Goal: Task Accomplishment & Management: Manage account settings

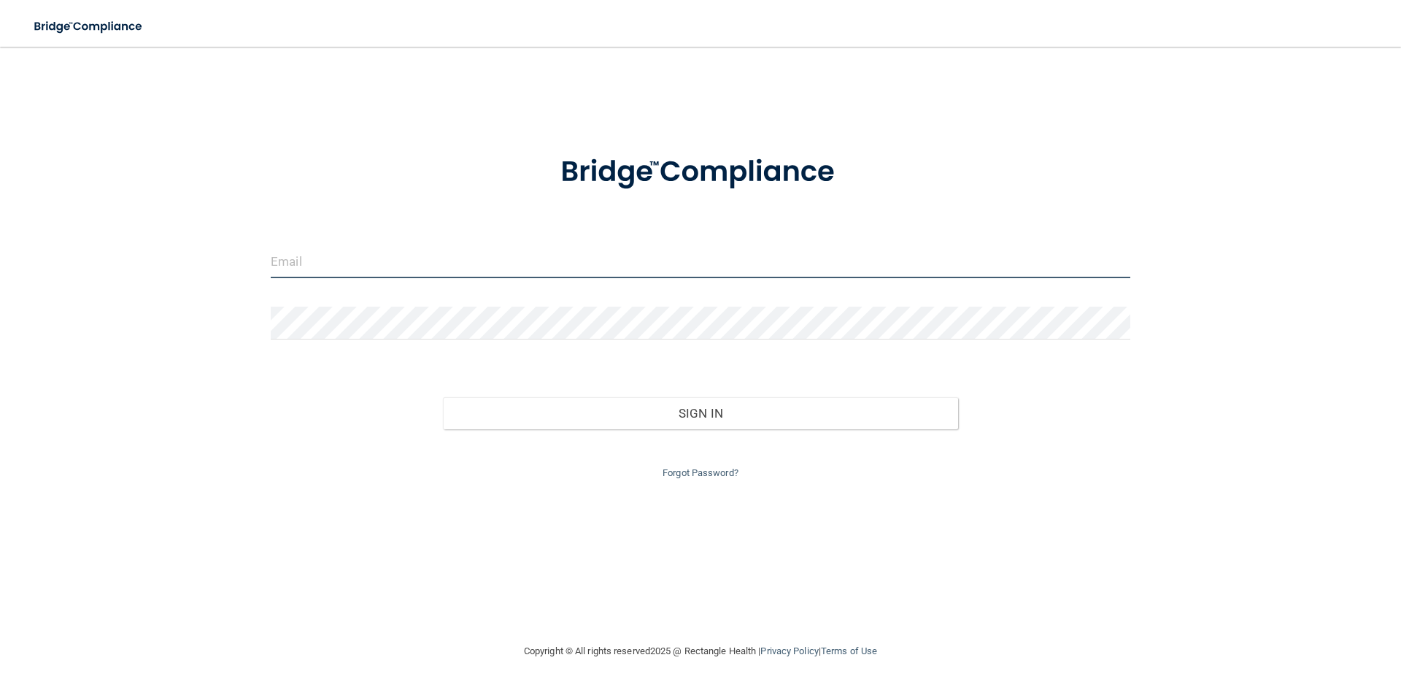
click at [532, 275] on input "email" at bounding box center [701, 261] width 860 height 33
type input "[EMAIL_ADDRESS][DOMAIN_NAME]"
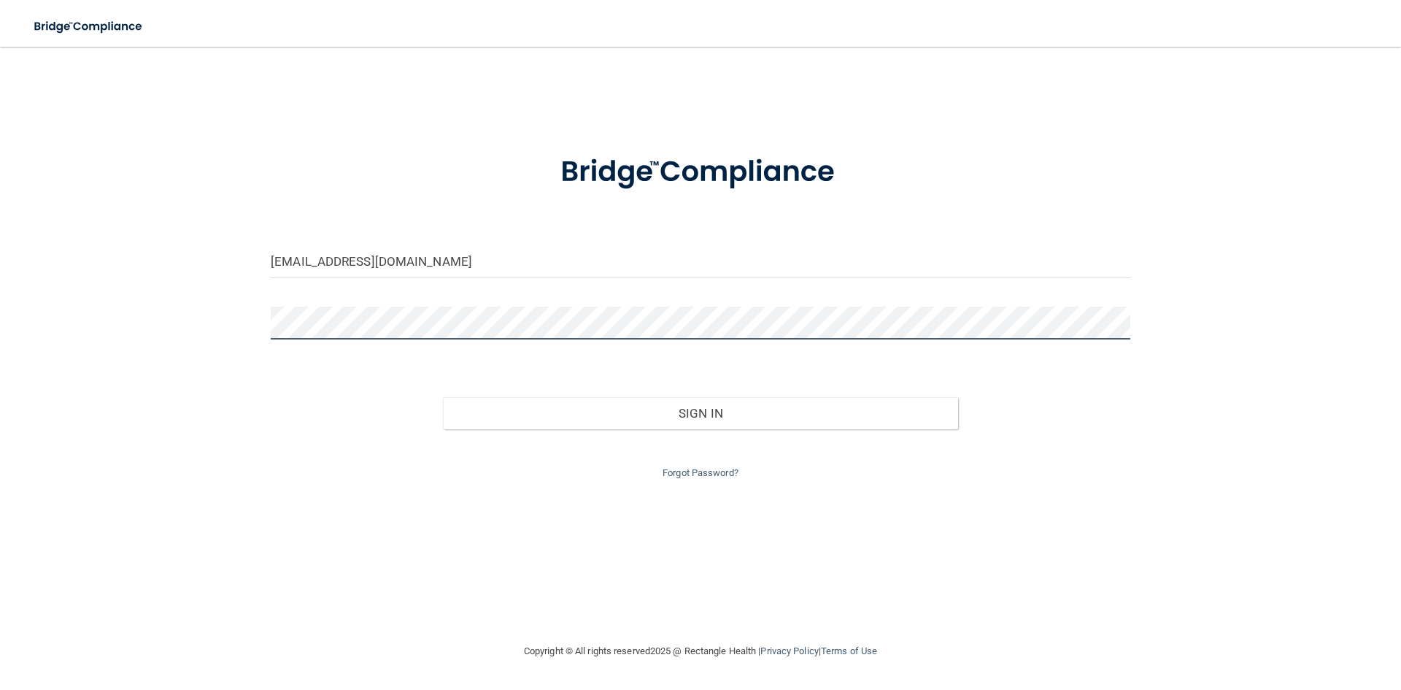
click at [246, 326] on div "[EMAIL_ADDRESS][DOMAIN_NAME] Invalid email/password. You don't have permission …" at bounding box center [700, 344] width 1343 height 566
click at [443, 397] on button "Sign In" at bounding box center [701, 413] width 516 height 32
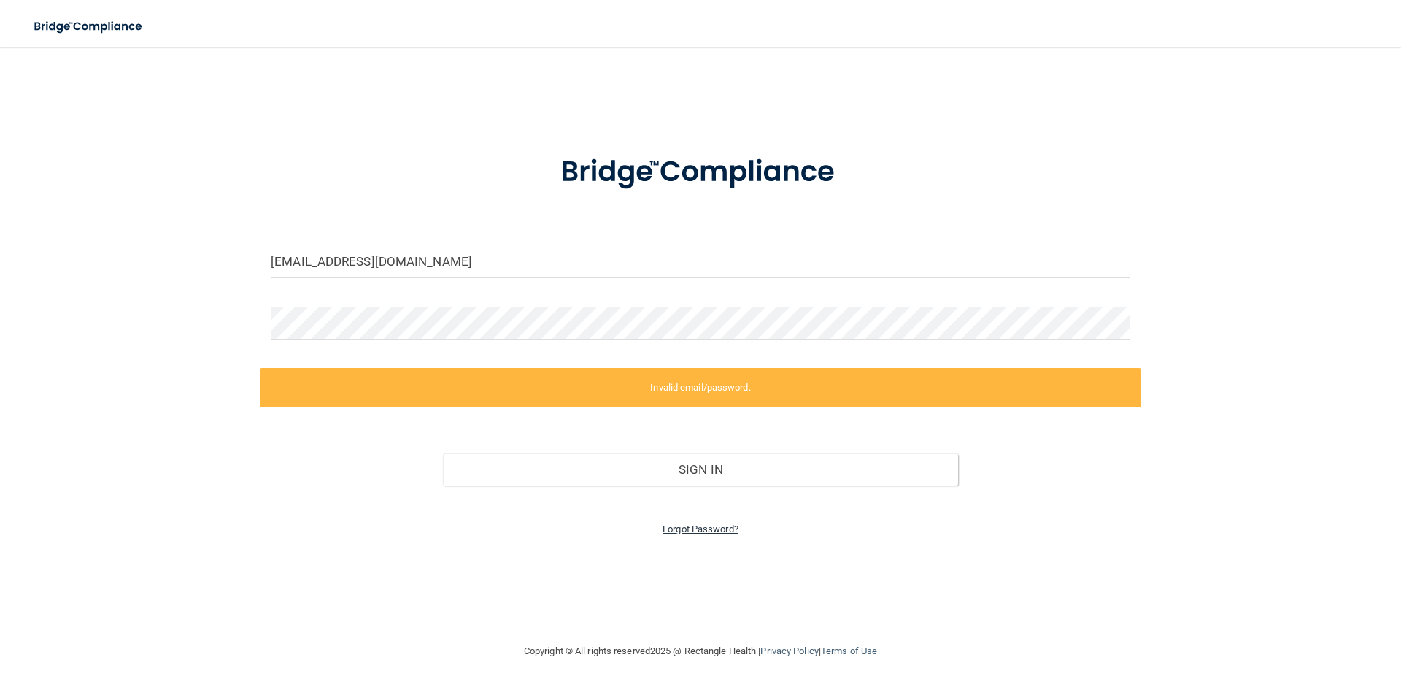
click at [674, 529] on link "Forgot Password?" at bounding box center [701, 528] width 76 height 11
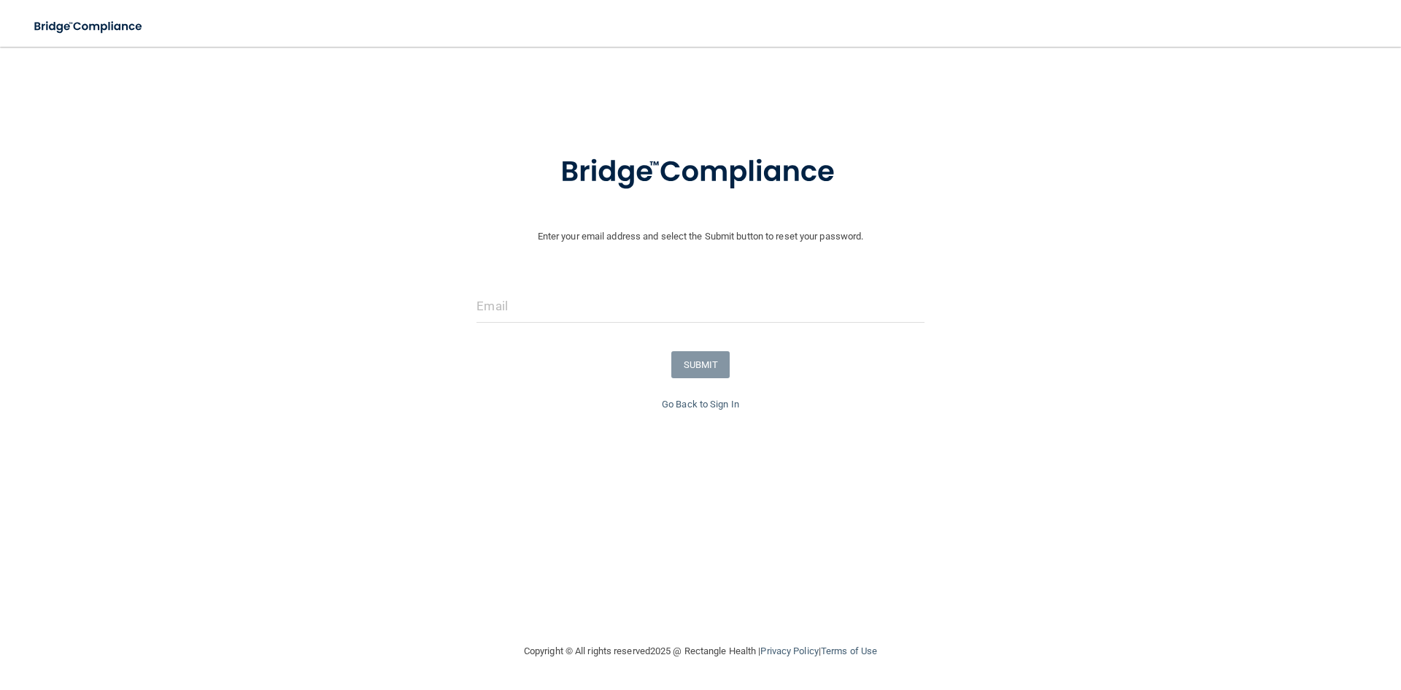
click at [553, 328] on div at bounding box center [700, 312] width 469 height 44
click at [554, 314] on input "email" at bounding box center [700, 306] width 447 height 33
type input "[EMAIL_ADDRESS][DOMAIN_NAME]"
click at [696, 363] on button "SUBMIT" at bounding box center [700, 364] width 59 height 27
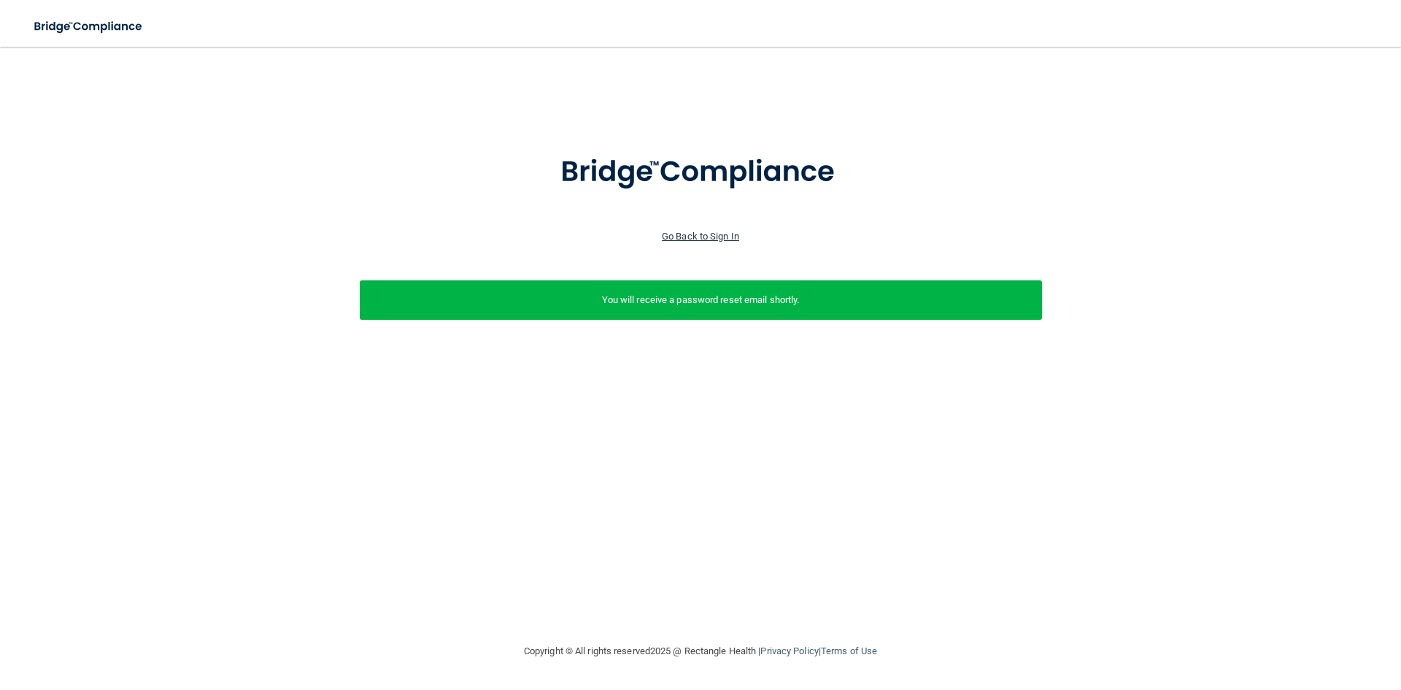
click at [701, 235] on link "Go Back to Sign In" at bounding box center [700, 236] width 77 height 11
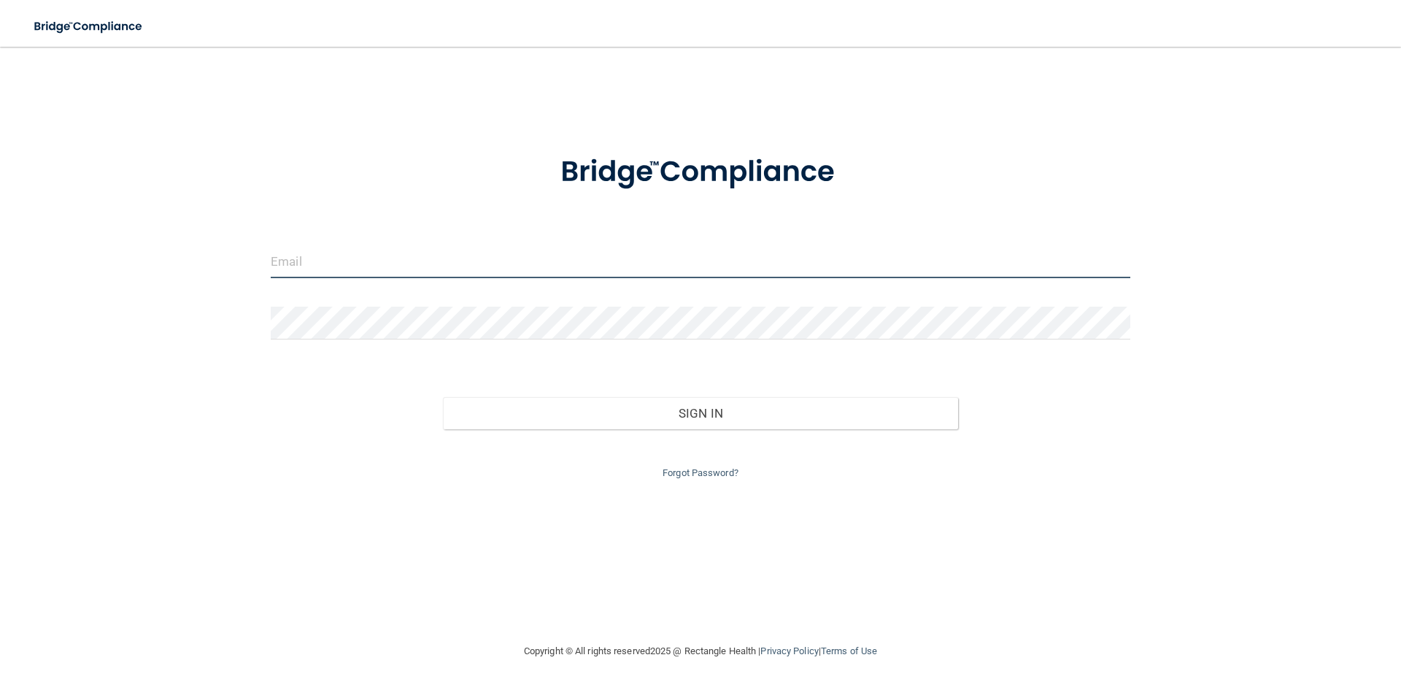
click at [462, 263] on input "email" at bounding box center [701, 261] width 860 height 33
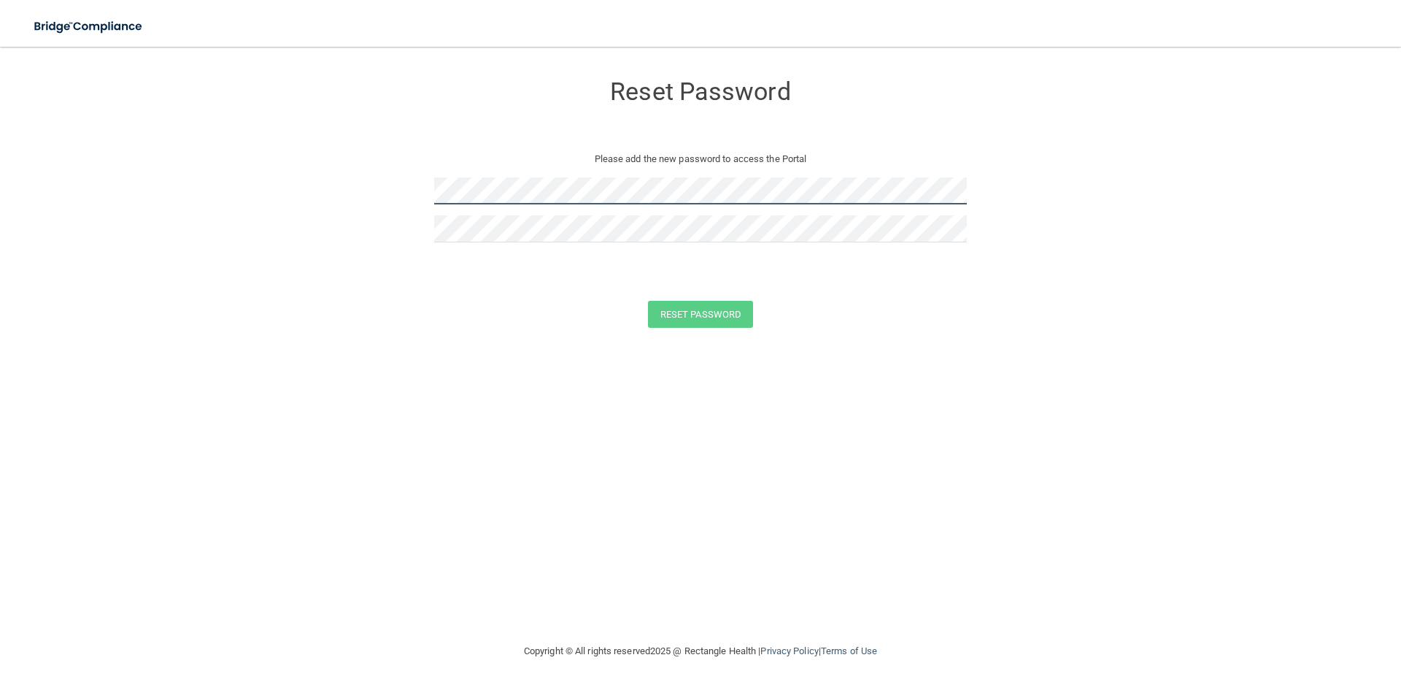
click at [342, 192] on form "Reset Password Please add the new password to access the Portal Reset Password …" at bounding box center [700, 203] width 1343 height 284
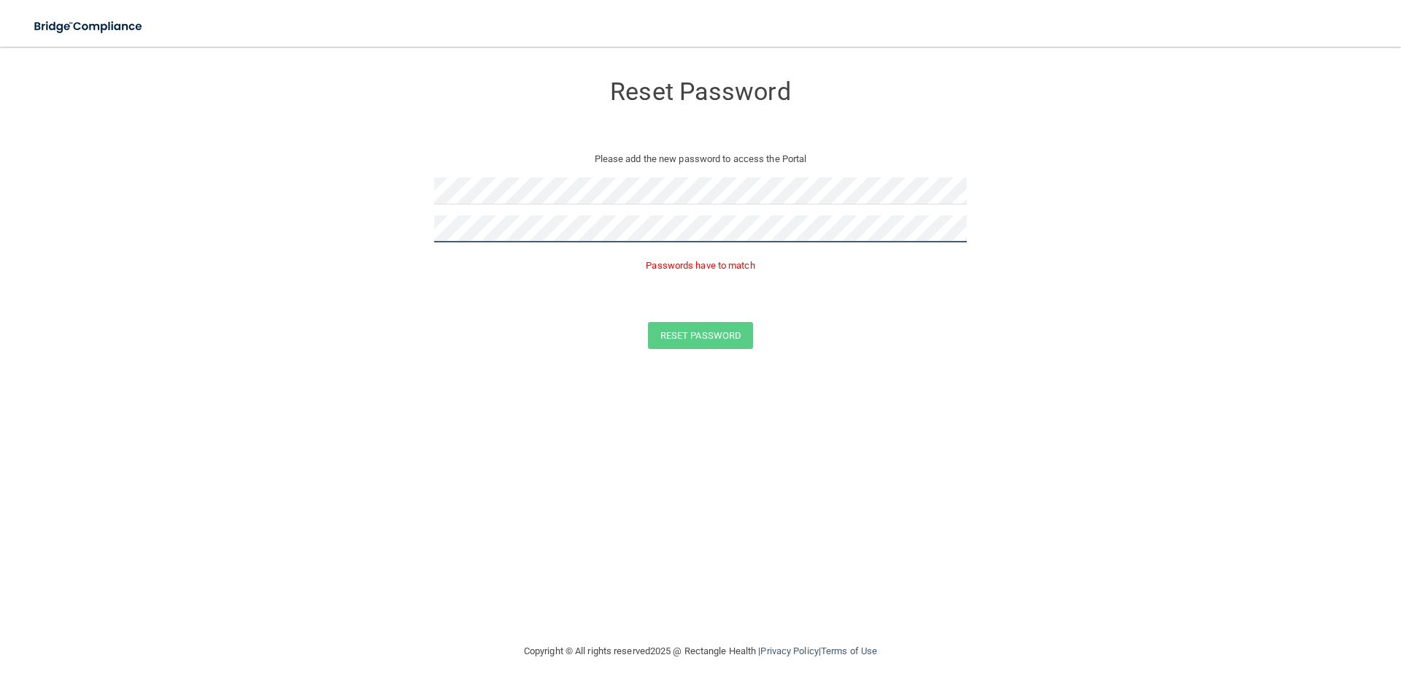
click at [648, 322] on button "Reset Password" at bounding box center [700, 335] width 105 height 27
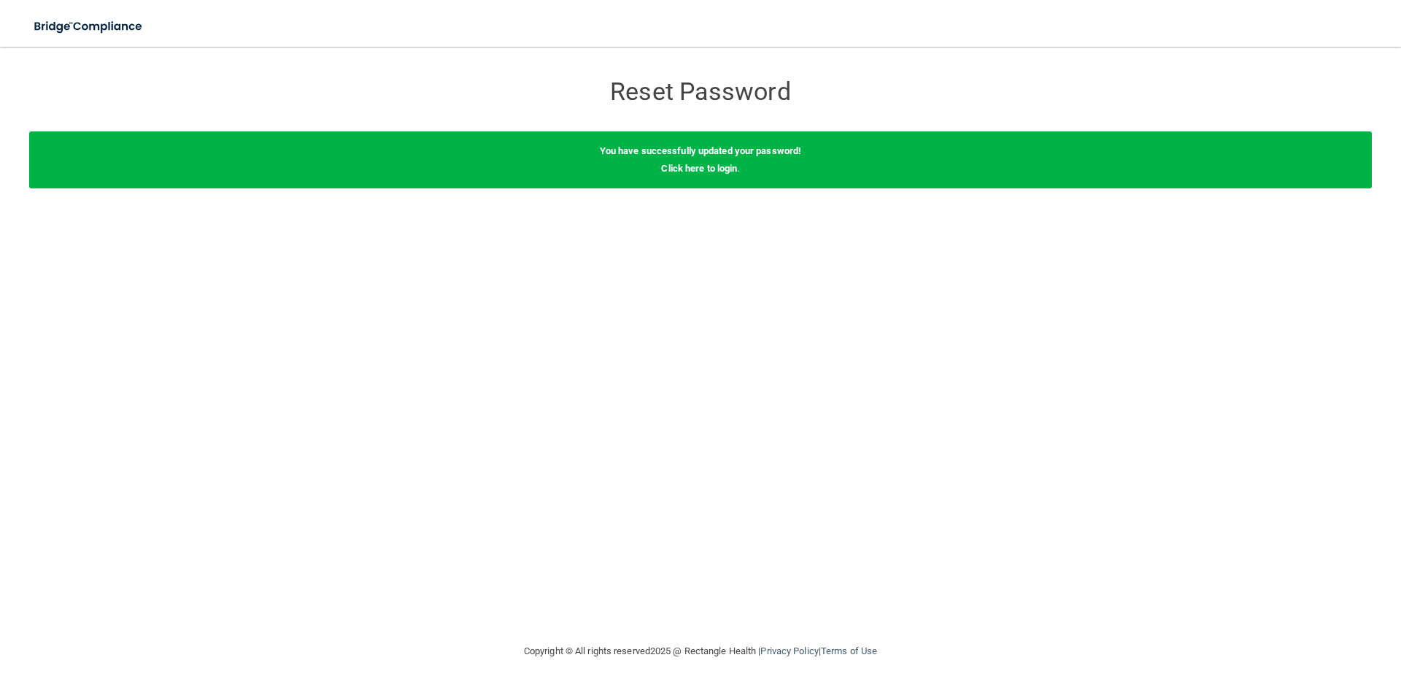
click at [703, 174] on div "You have successfully updated your password! Click here to login ." at bounding box center [700, 159] width 1343 height 57
click at [703, 171] on link "Click here to login" at bounding box center [699, 168] width 76 height 11
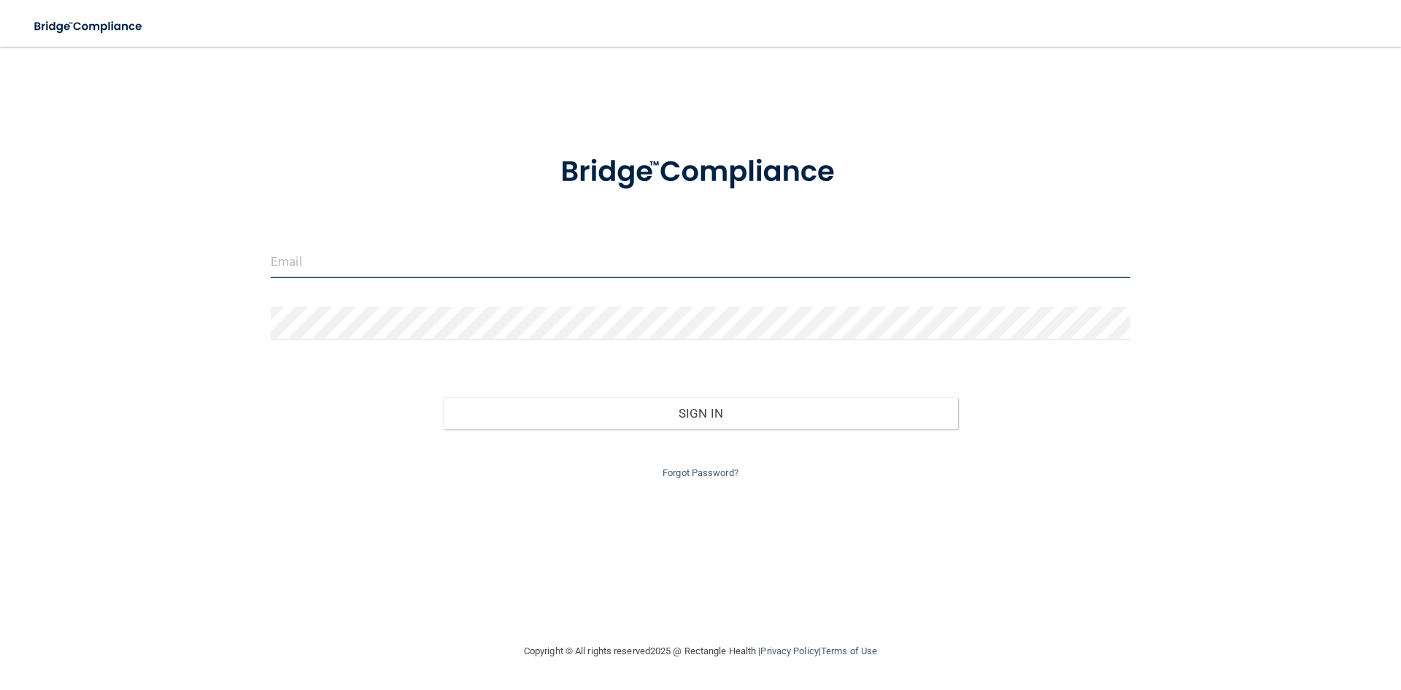
click at [638, 263] on input "email" at bounding box center [701, 261] width 860 height 33
type input "[EMAIL_ADDRESS][DOMAIN_NAME]"
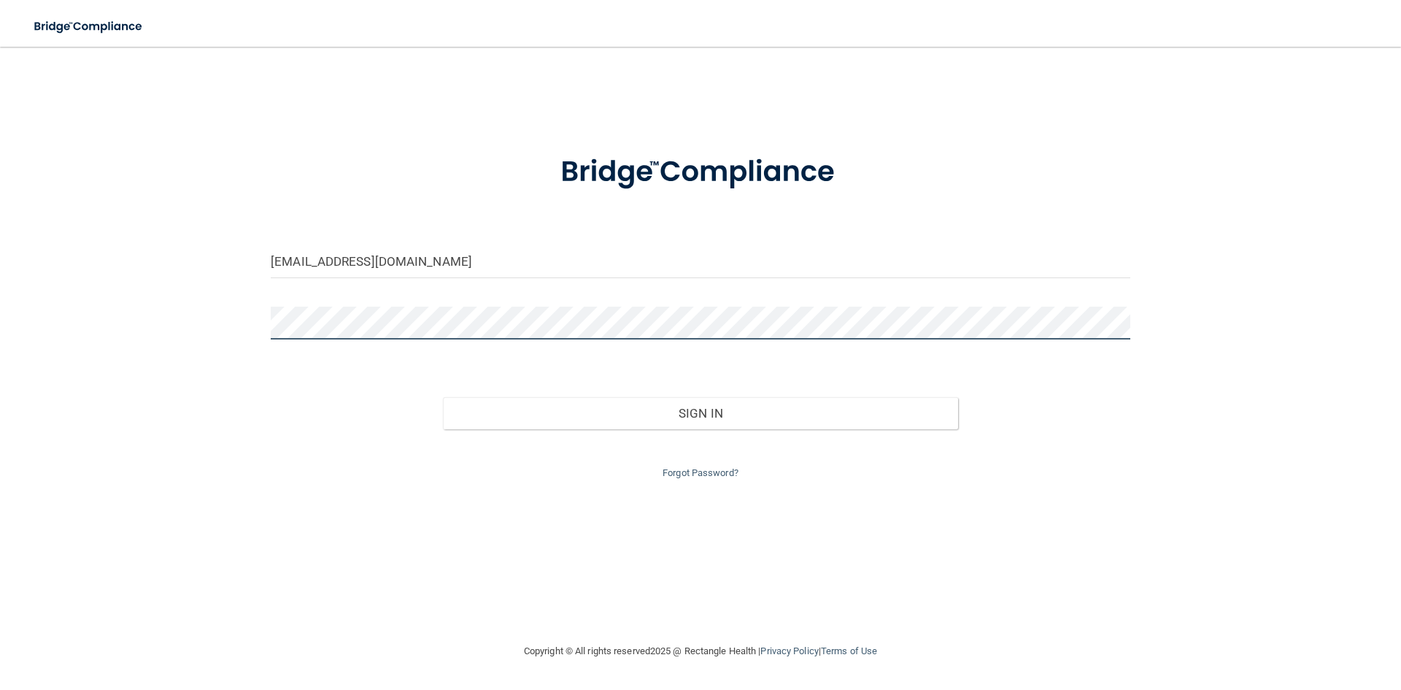
click at [443, 397] on button "Sign In" at bounding box center [701, 413] width 516 height 32
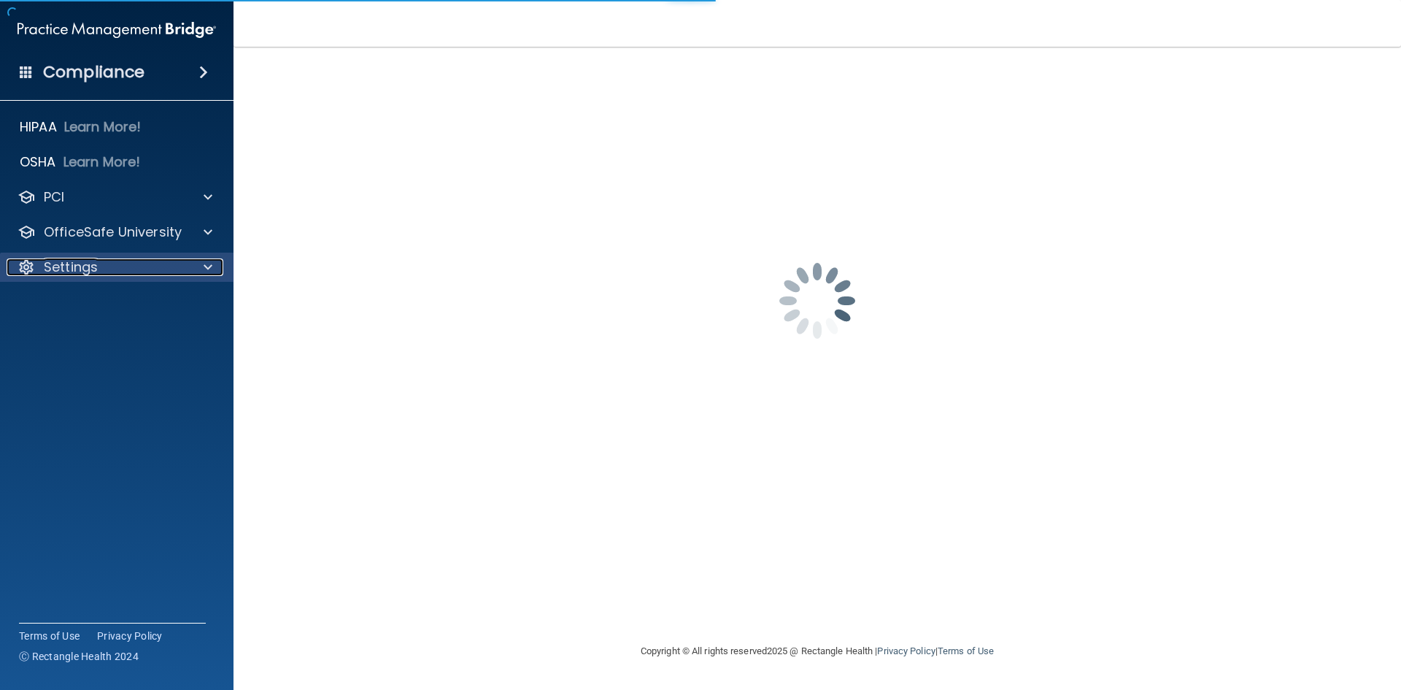
click at [204, 263] on span at bounding box center [208, 267] width 9 height 18
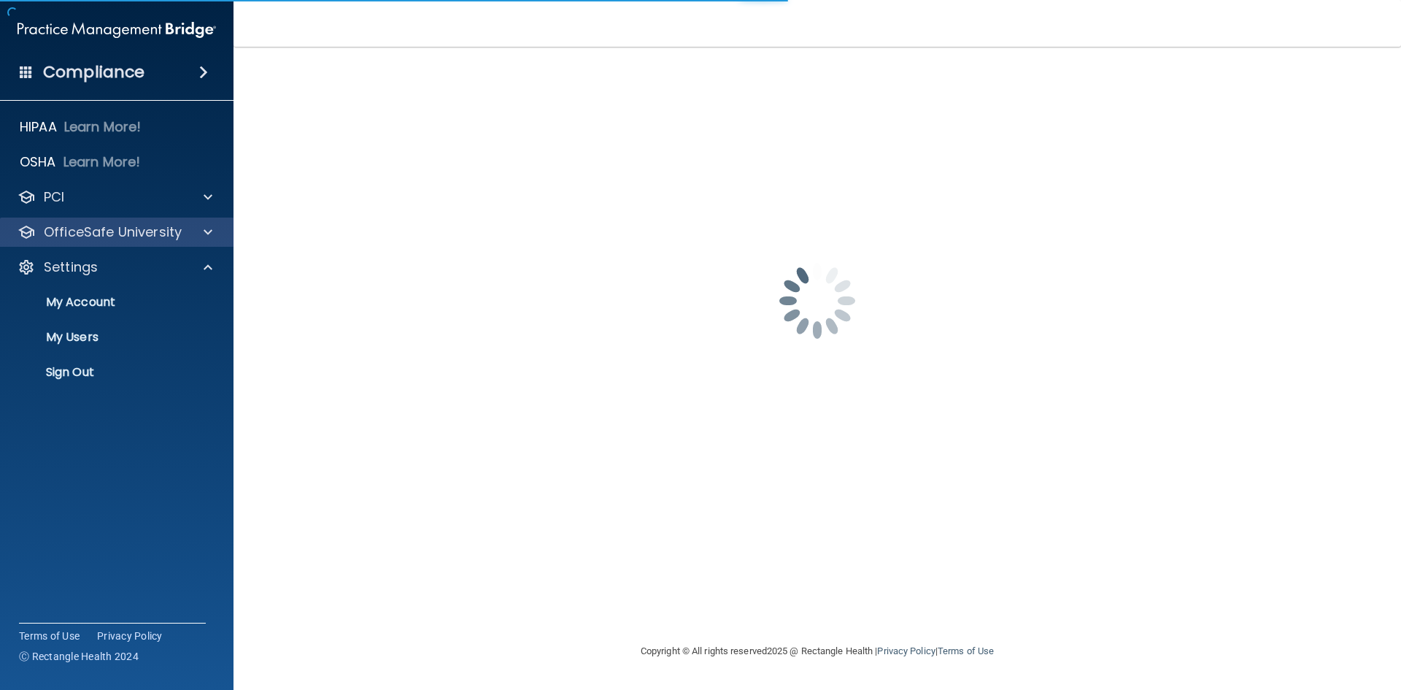
click at [201, 242] on div "OfficeSafe University" at bounding box center [117, 231] width 234 height 29
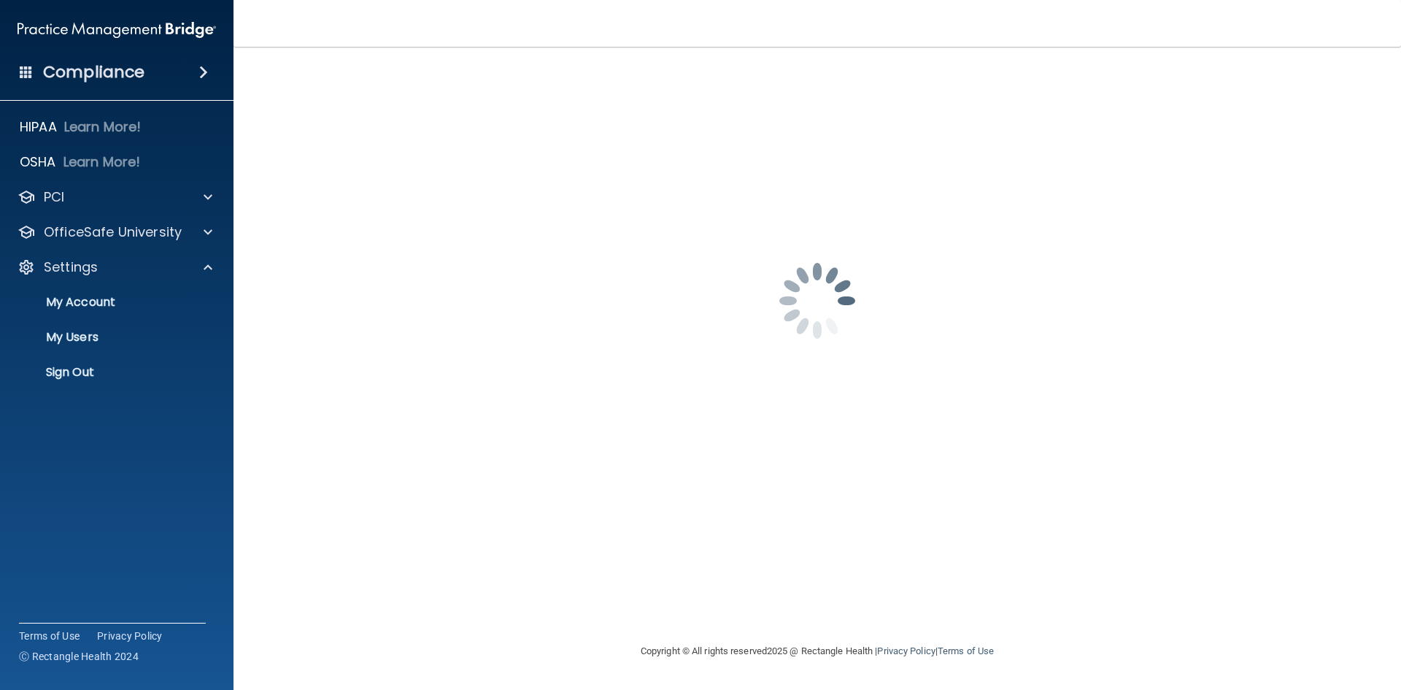
click at [191, 82] on div "Compliance" at bounding box center [117, 72] width 234 height 32
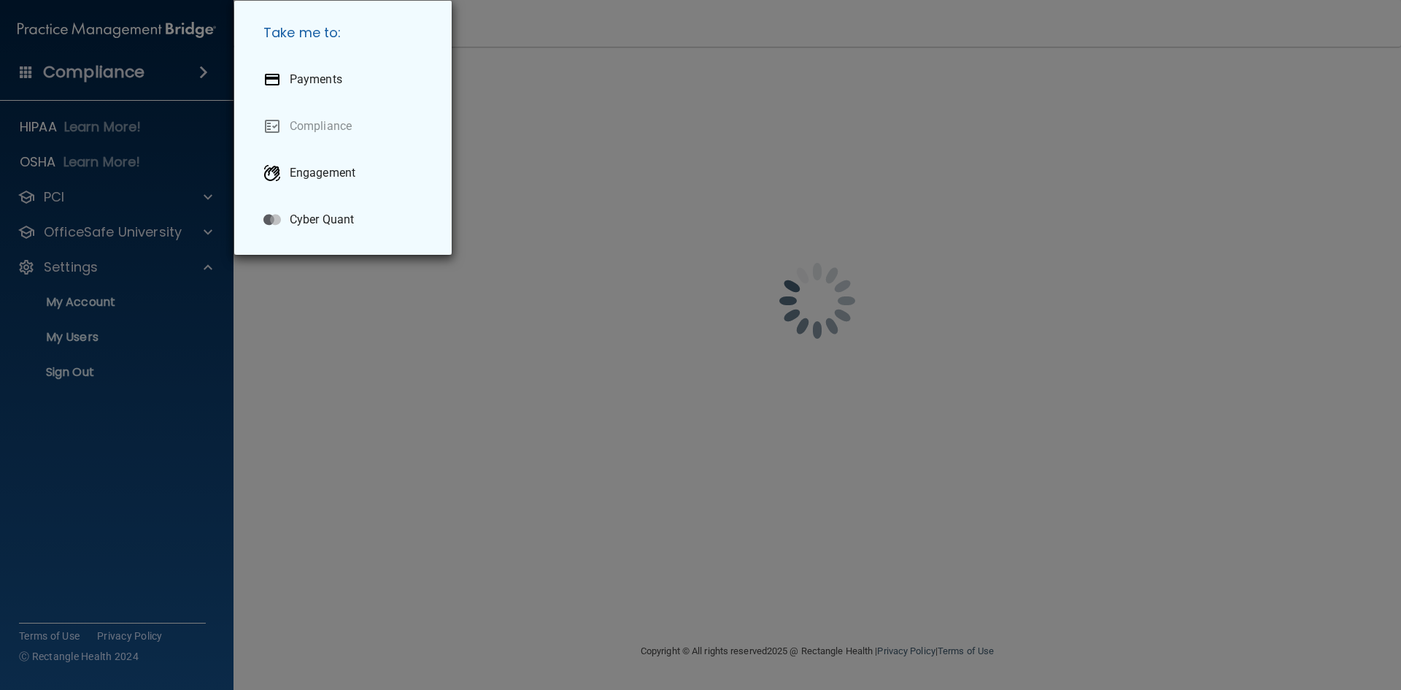
click at [128, 205] on div "Take me to: Payments Compliance Engagement Cyber Quant" at bounding box center [700, 345] width 1401 height 690
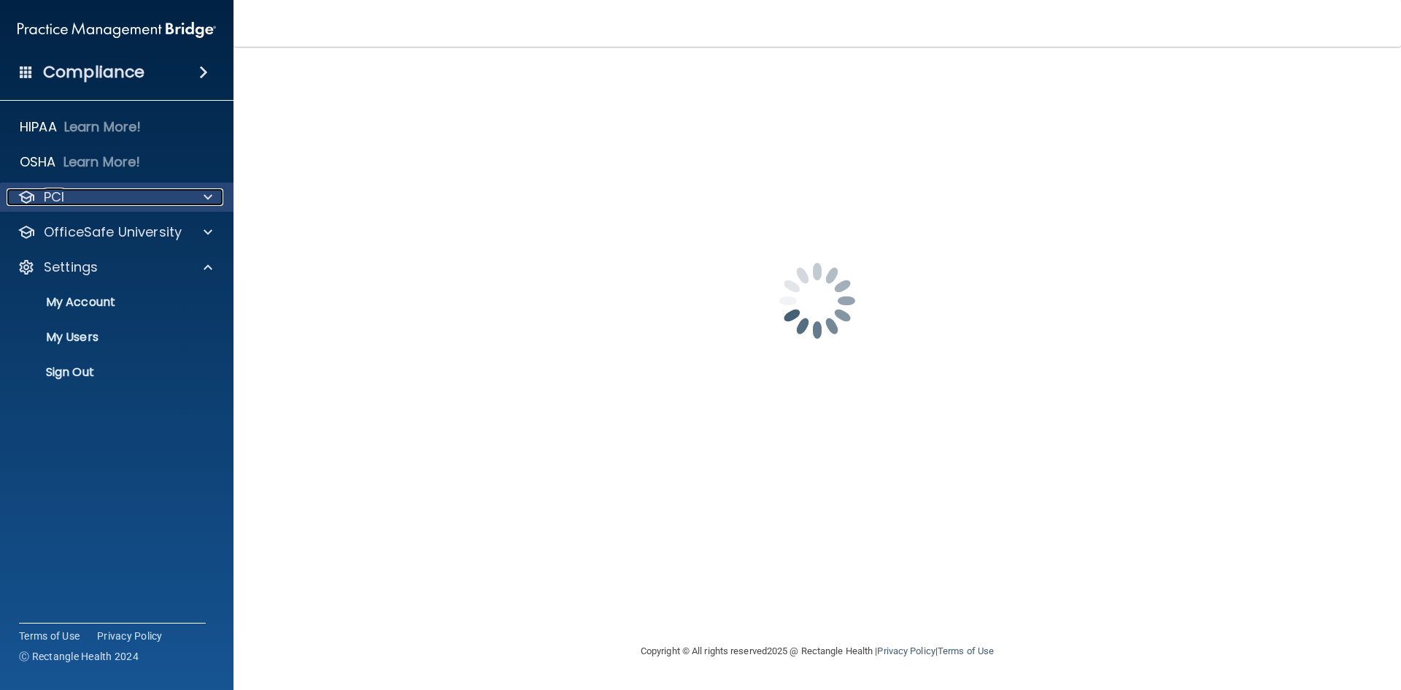
click at [195, 197] on div at bounding box center [206, 197] width 36 height 18
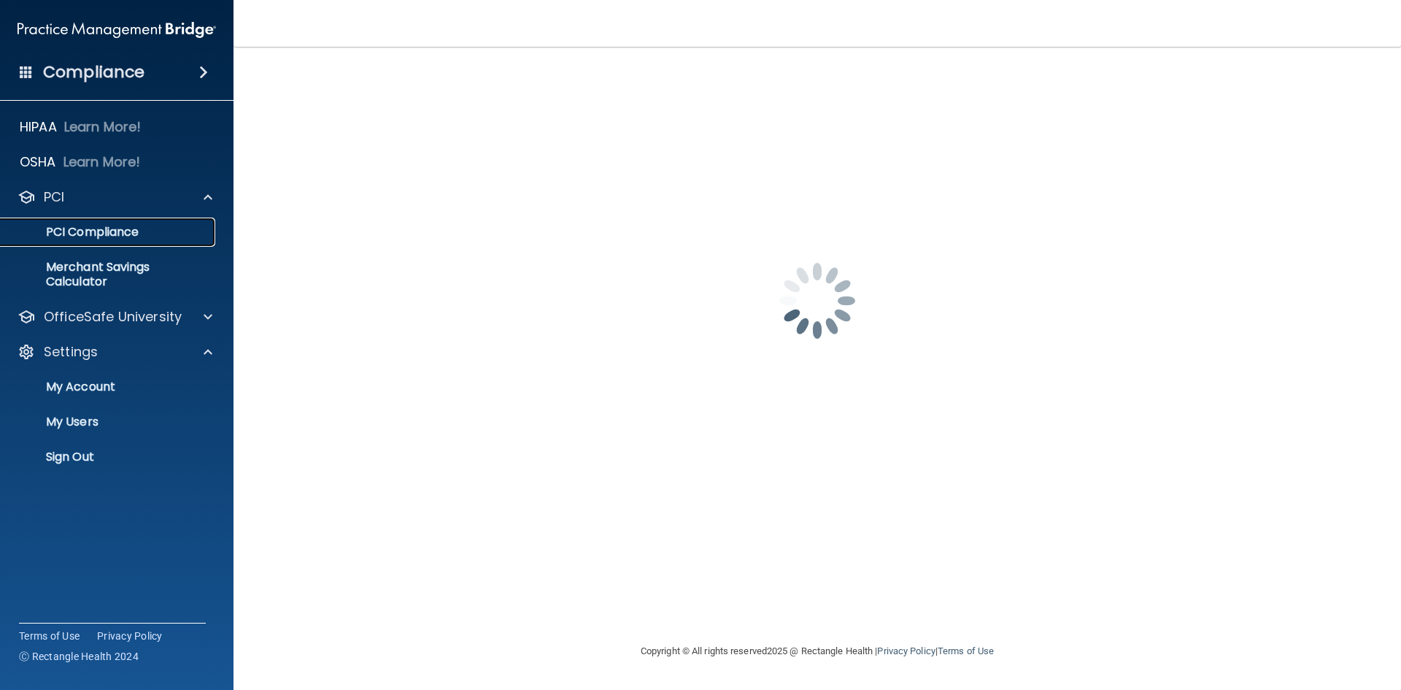
click at [166, 228] on p "PCI Compliance" at bounding box center [108, 232] width 199 height 15
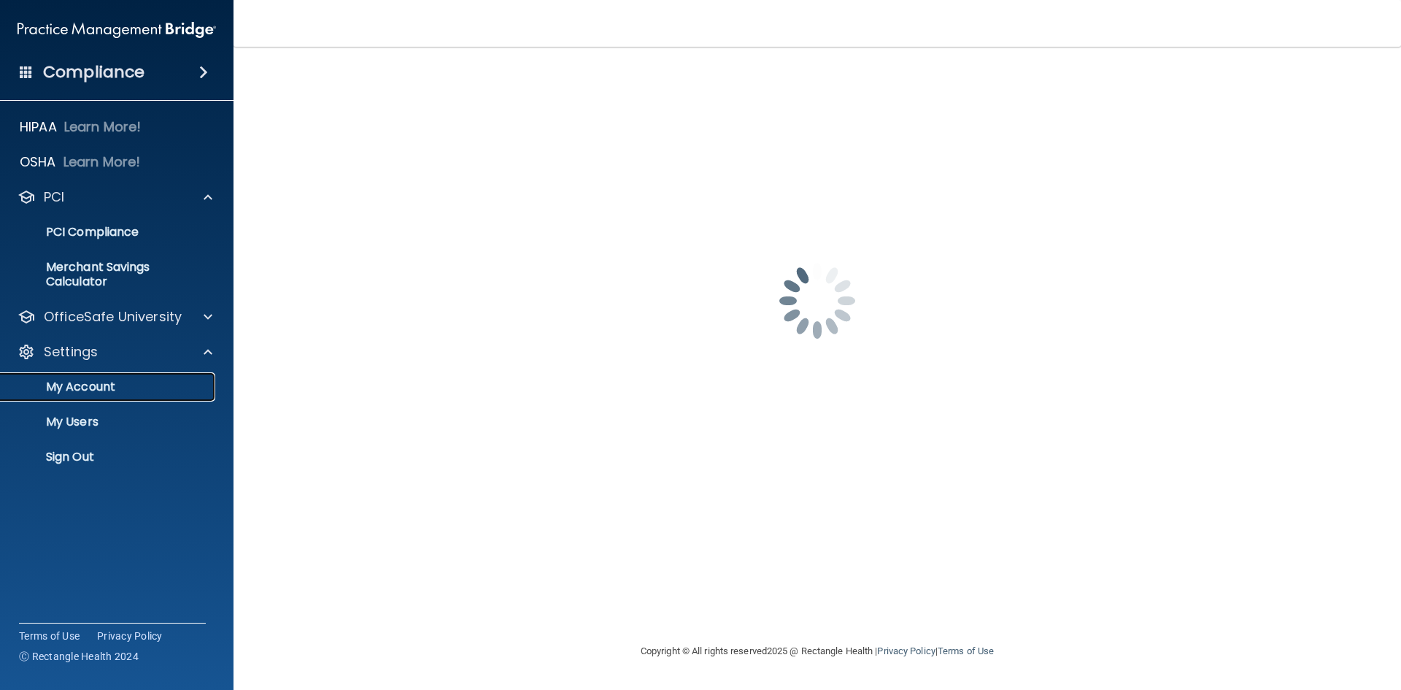
click at [80, 389] on p "My Account" at bounding box center [108, 386] width 199 height 15
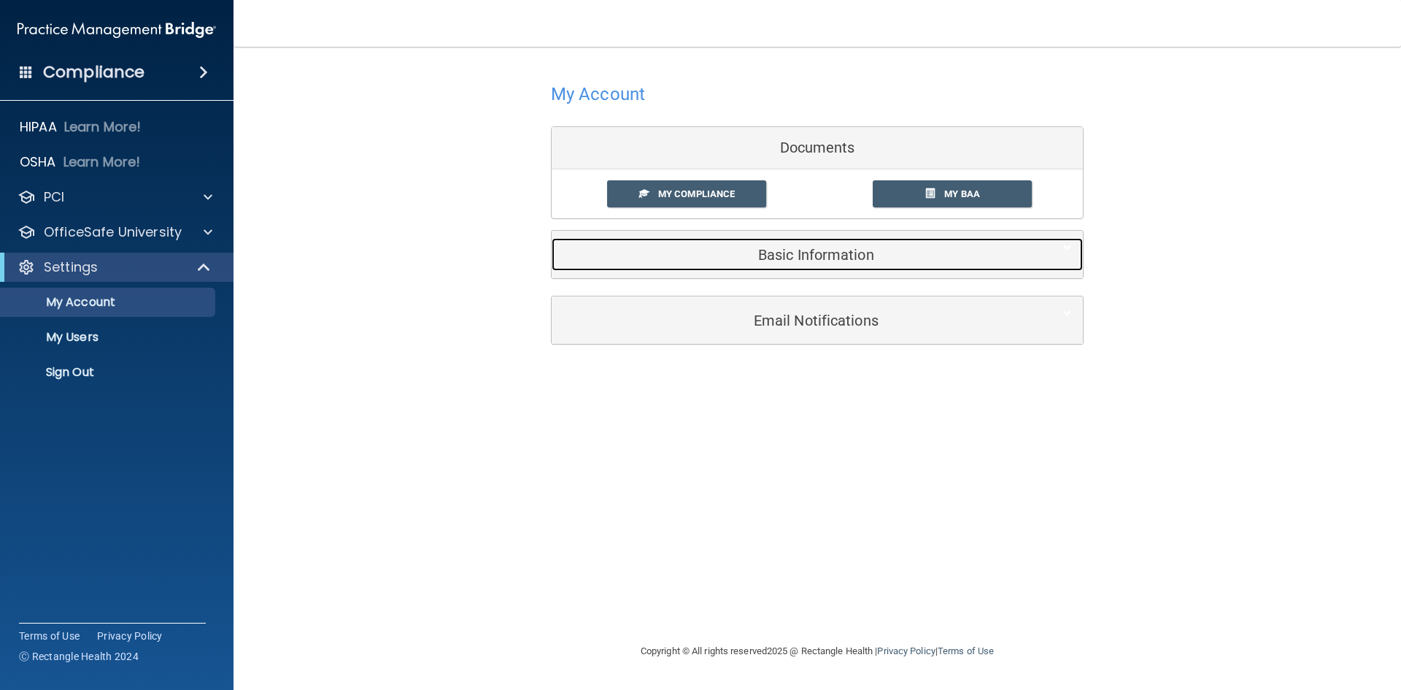
click at [827, 256] on h5 "Basic Information" at bounding box center [795, 255] width 465 height 16
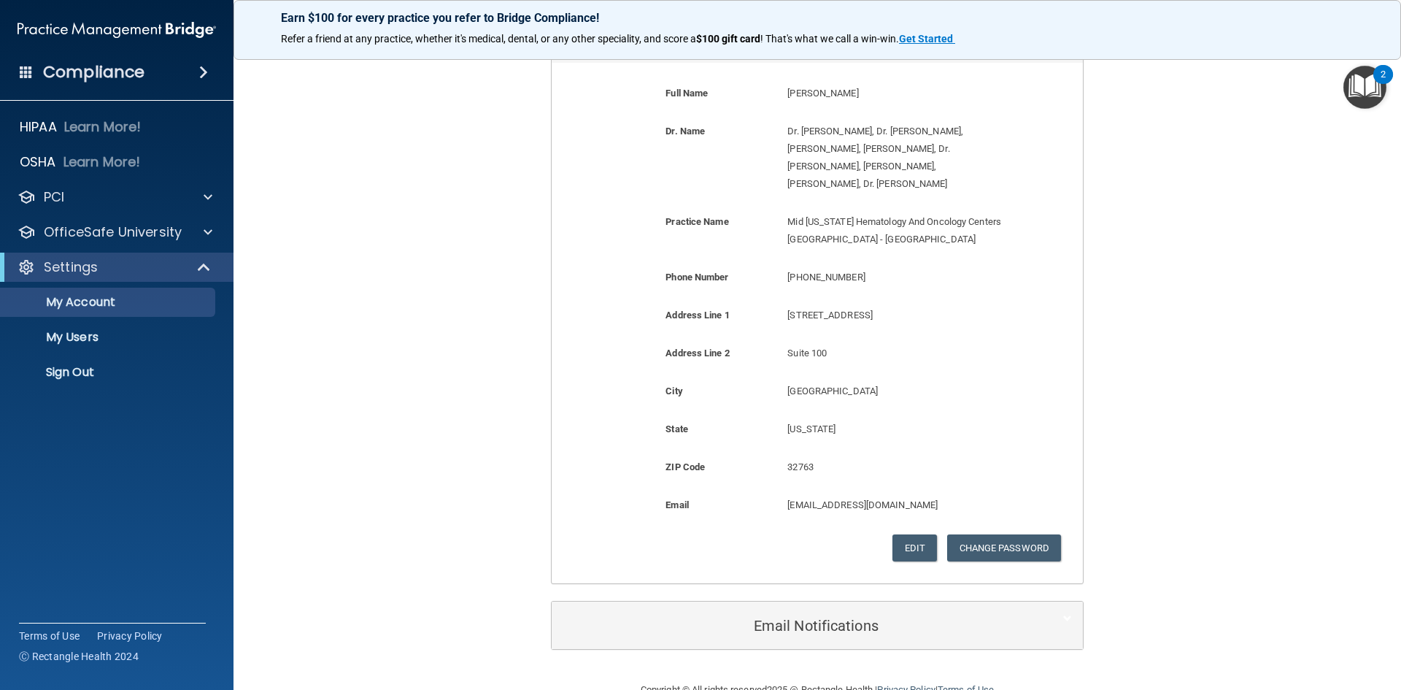
scroll to position [219, 0]
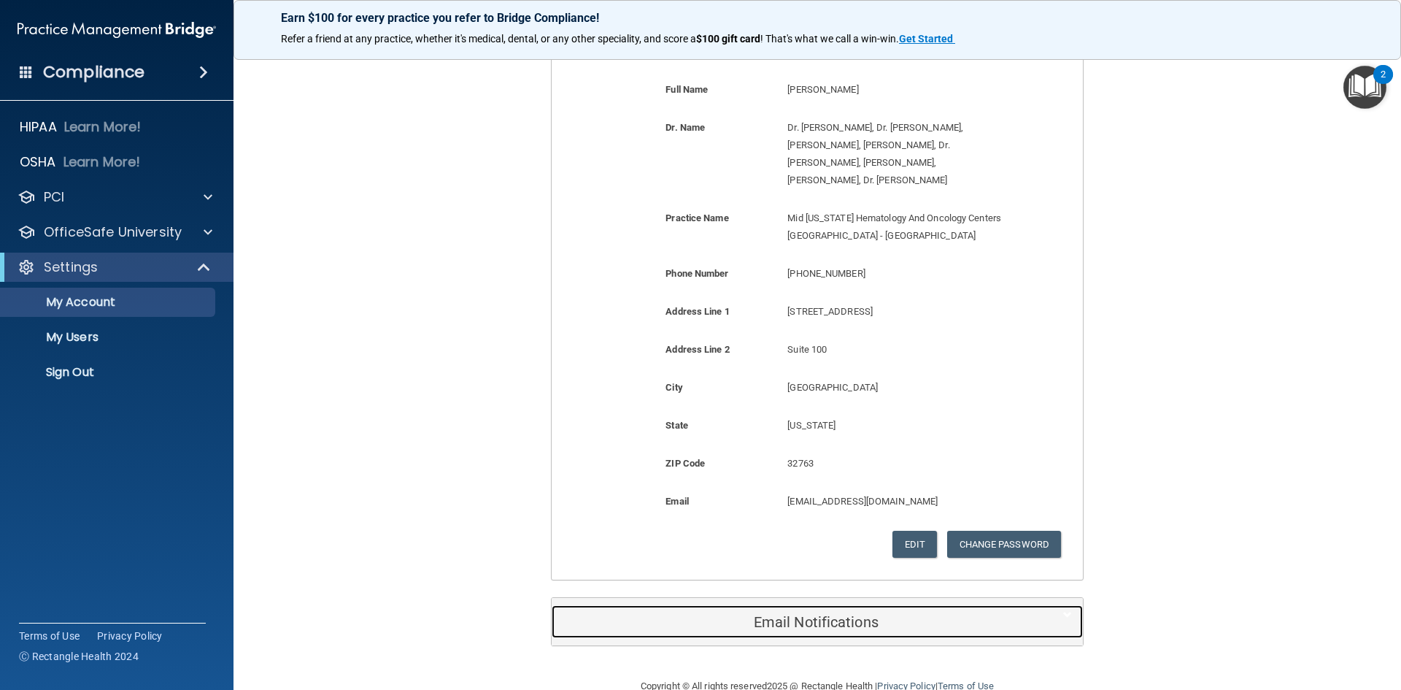
click at [777, 605] on div "Email Notifications" at bounding box center [795, 621] width 487 height 33
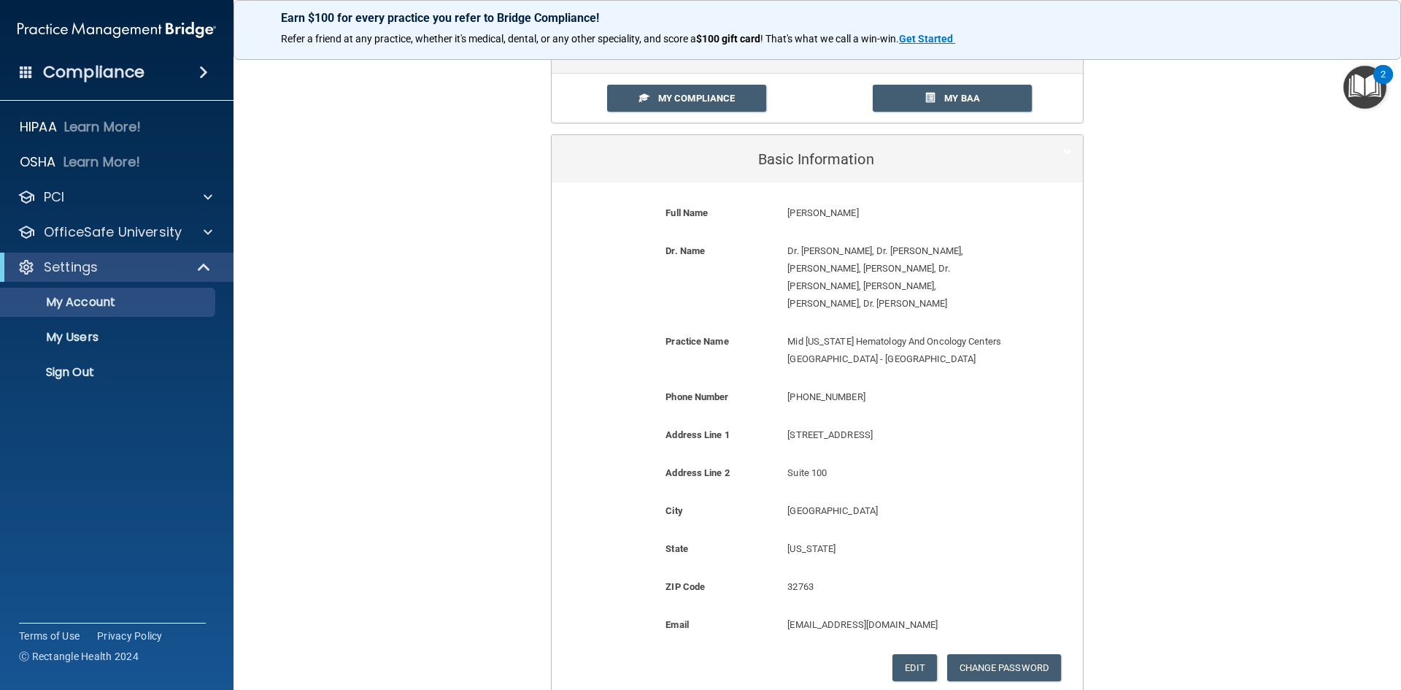
scroll to position [0, 0]
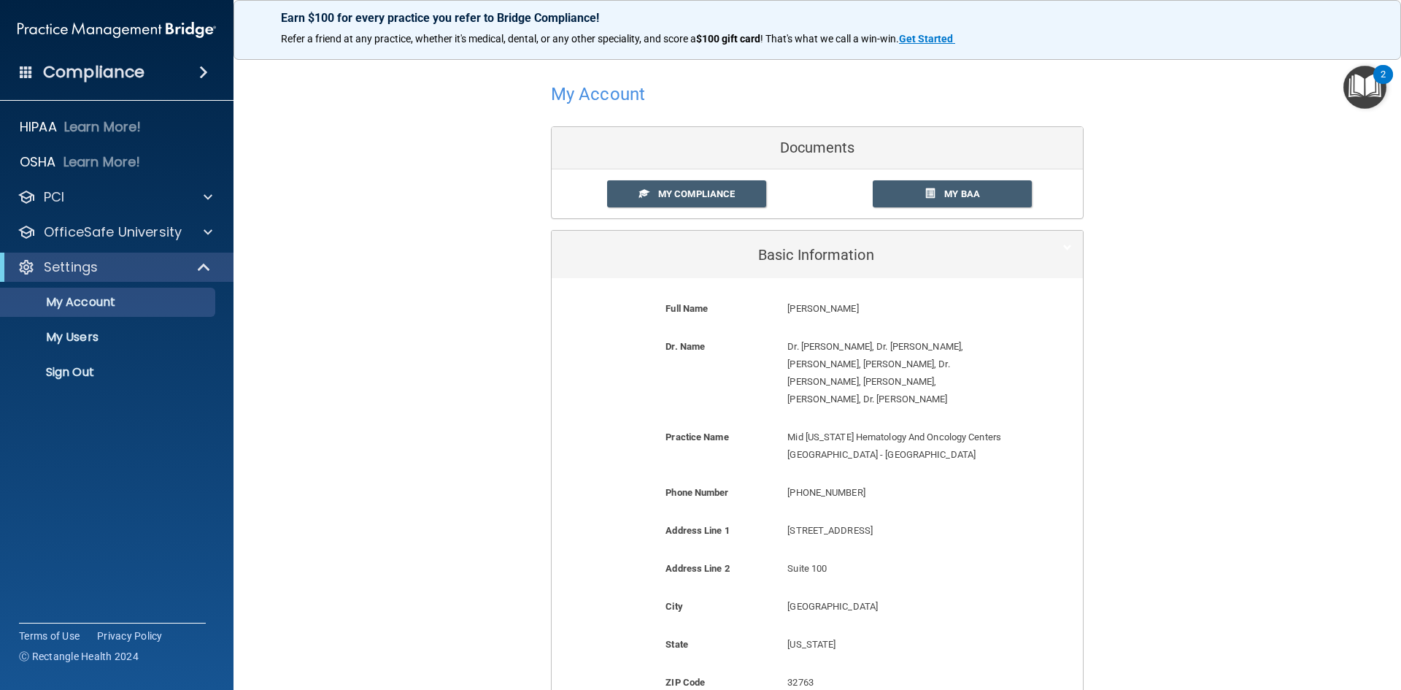
drag, startPoint x: 649, startPoint y: 169, endPoint x: 652, endPoint y: 190, distance: 20.6
click at [649, 171] on div "My Compliance My Compliance My BAA" at bounding box center [817, 193] width 531 height 49
click at [658, 196] on span "My Compliance" at bounding box center [696, 193] width 77 height 11
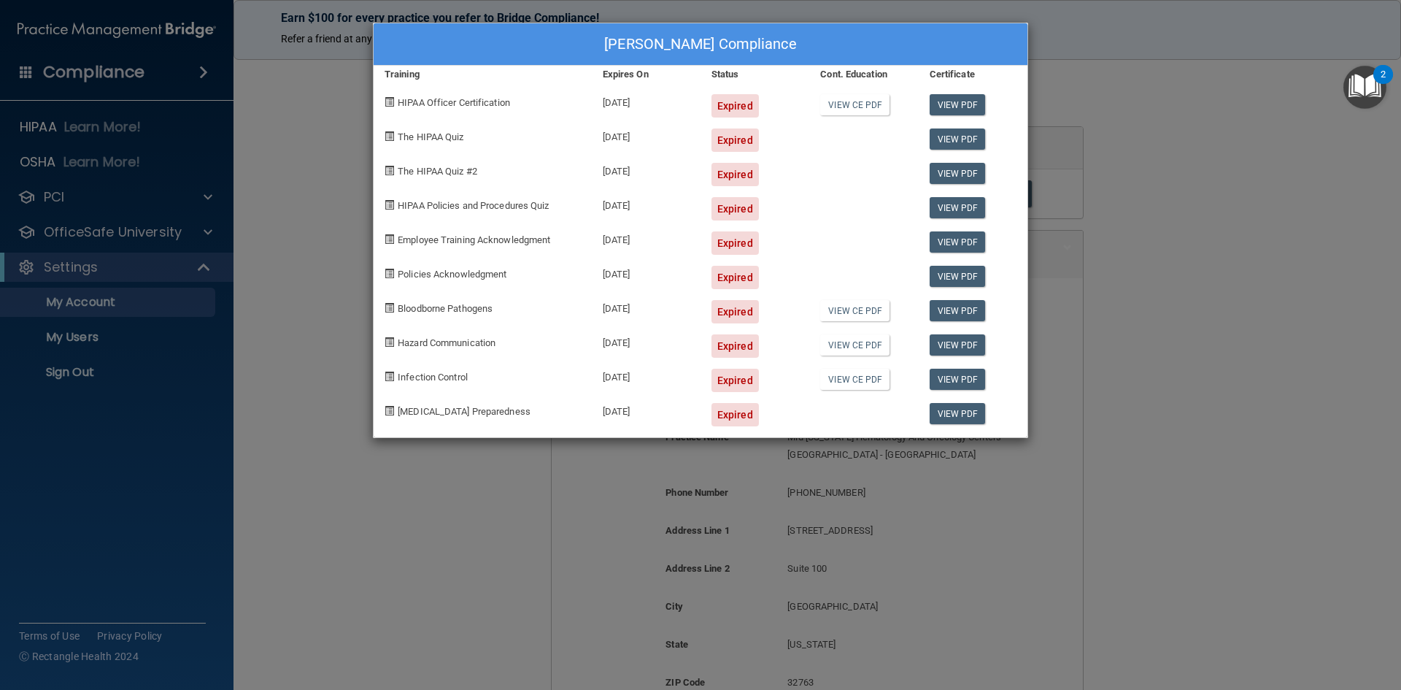
click at [1278, 280] on div "Rhiannon Price's Compliance Training Expires On Status Cont. Education Certific…" at bounding box center [700, 345] width 1401 height 690
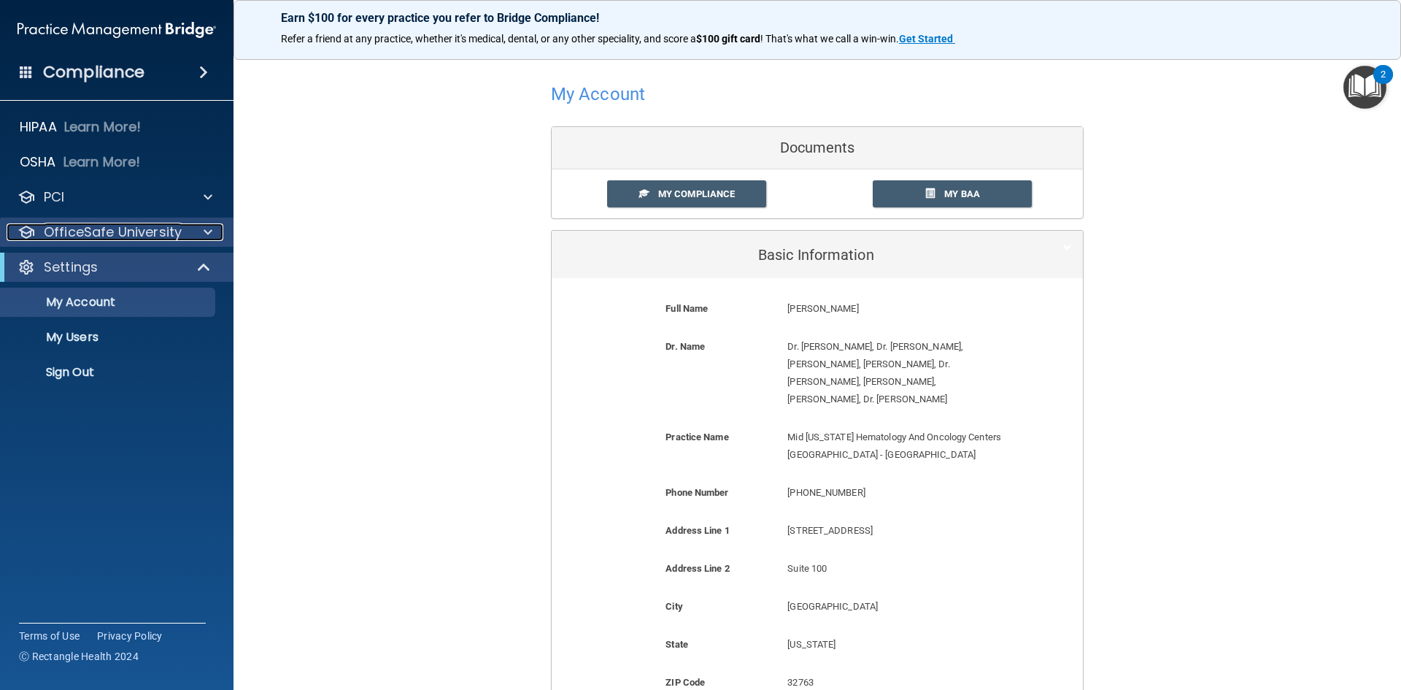
click at [110, 240] on p "OfficeSafe University" at bounding box center [113, 232] width 138 height 18
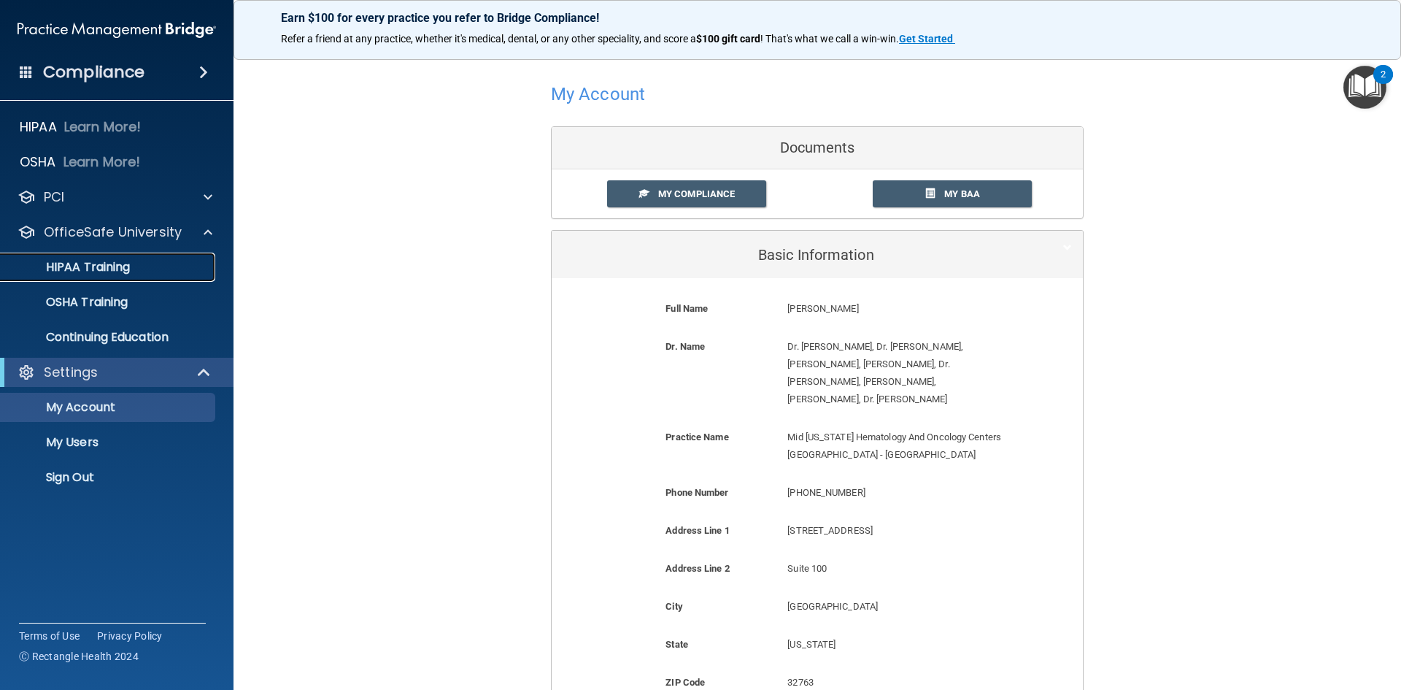
click at [89, 266] on p "HIPAA Training" at bounding box center [69, 267] width 120 height 15
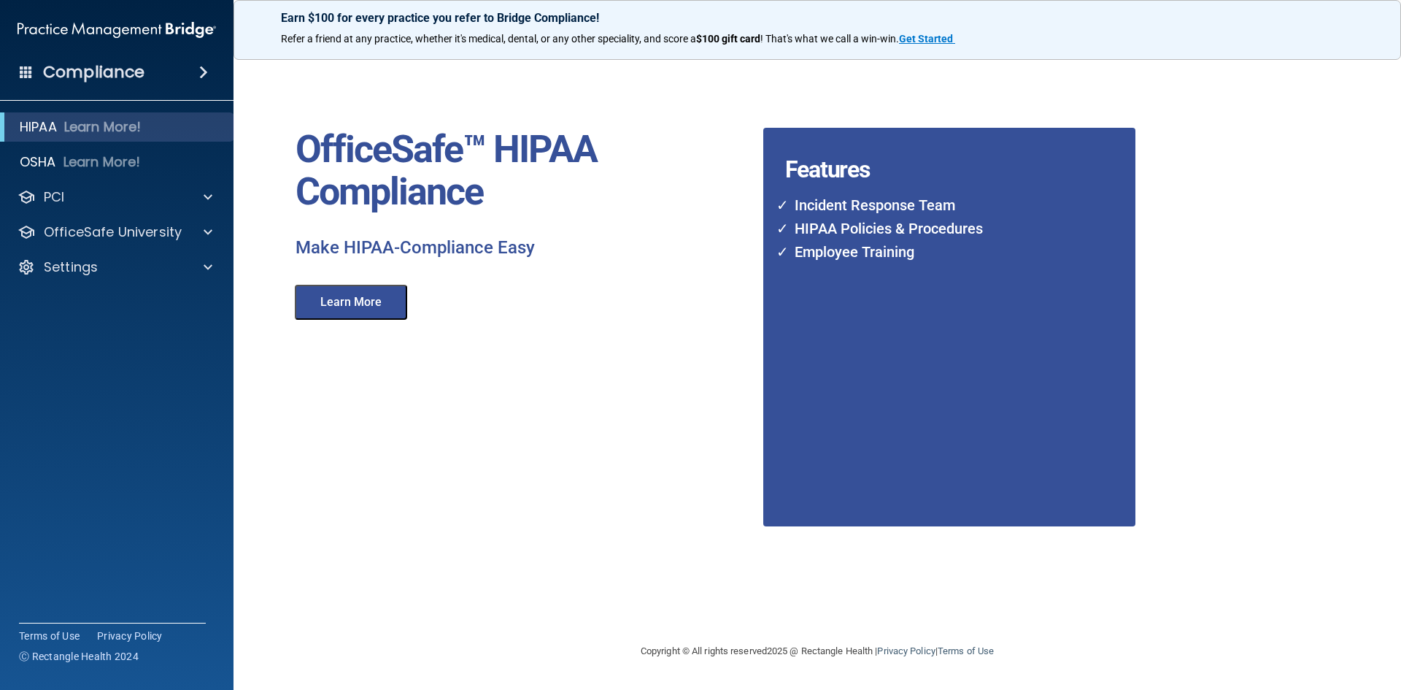
click at [153, 215] on div "HIPAA Learn More! OSHA Learn More! PCI PCI Compliance Merchant Savings Calculat…" at bounding box center [117, 200] width 234 height 187
click at [183, 199] on div "PCI" at bounding box center [97, 197] width 181 height 18
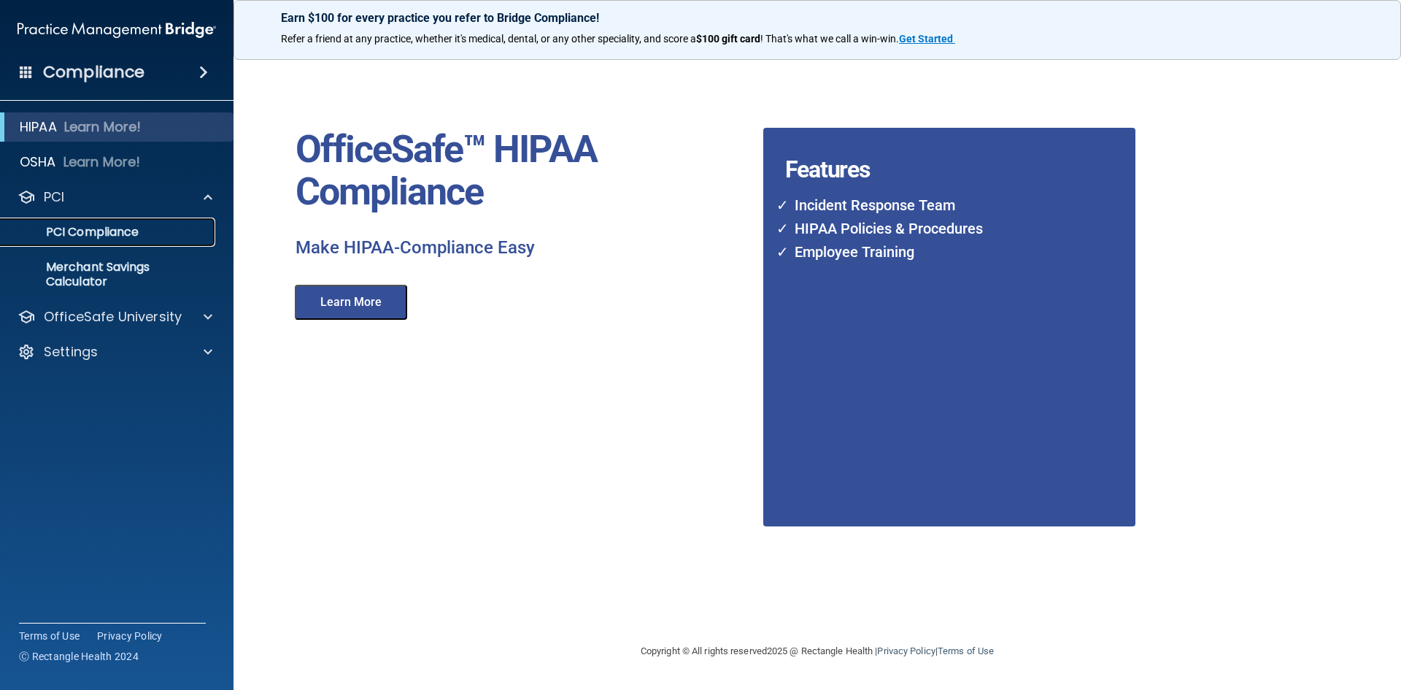
click at [155, 227] on p "PCI Compliance" at bounding box center [108, 232] width 199 height 15
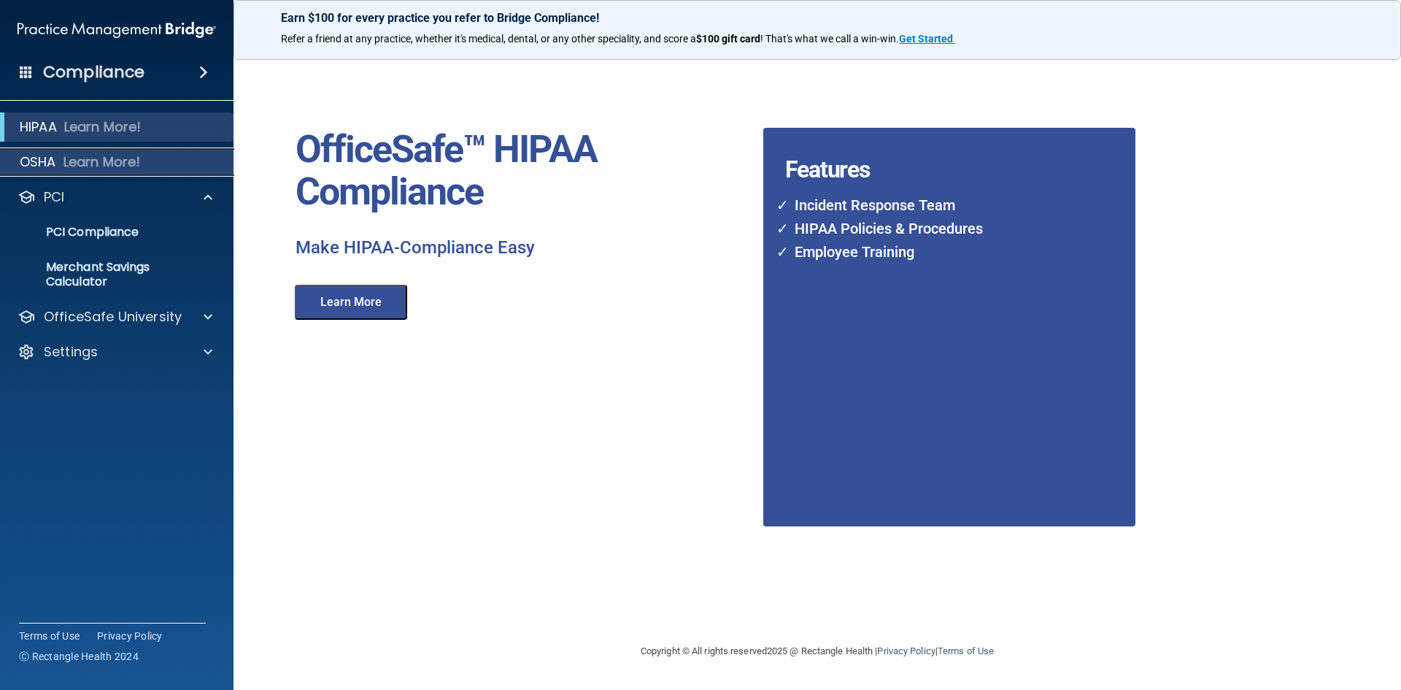
click at [126, 158] on p "Learn More!" at bounding box center [101, 162] width 77 height 18
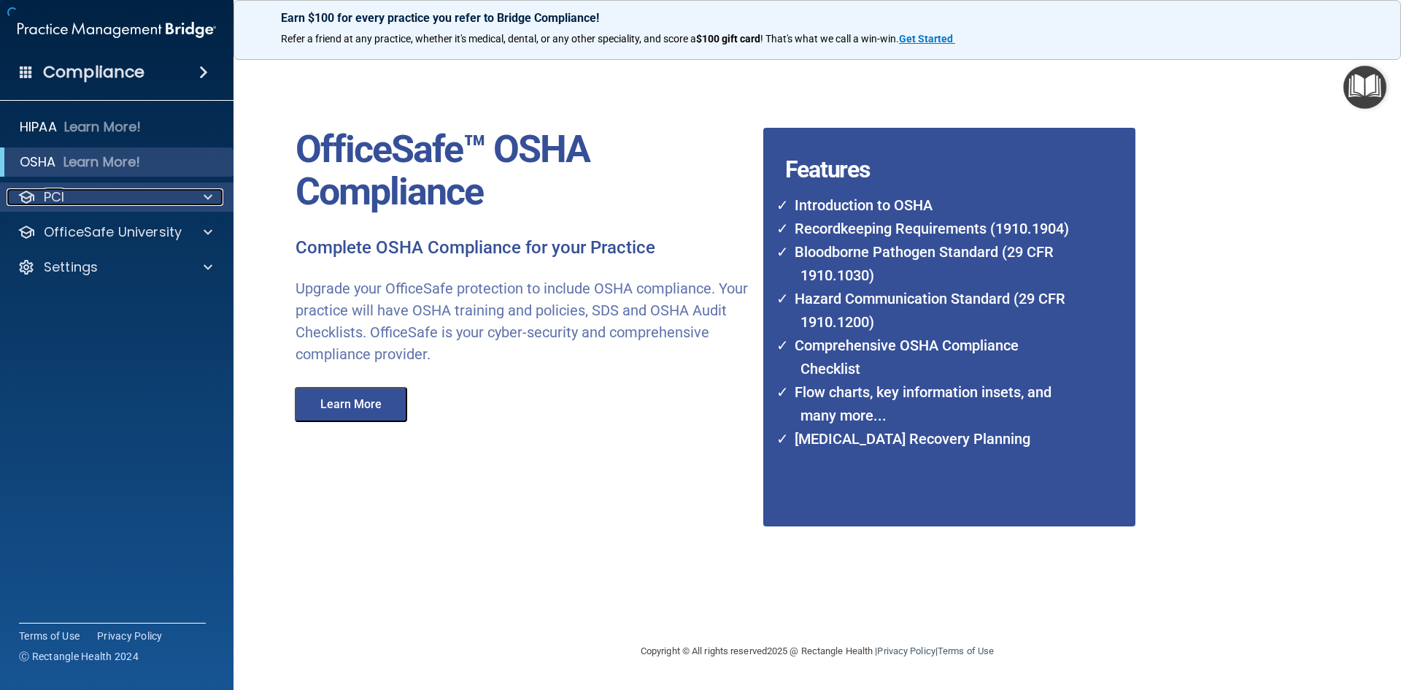
click at [197, 202] on div at bounding box center [206, 197] width 36 height 18
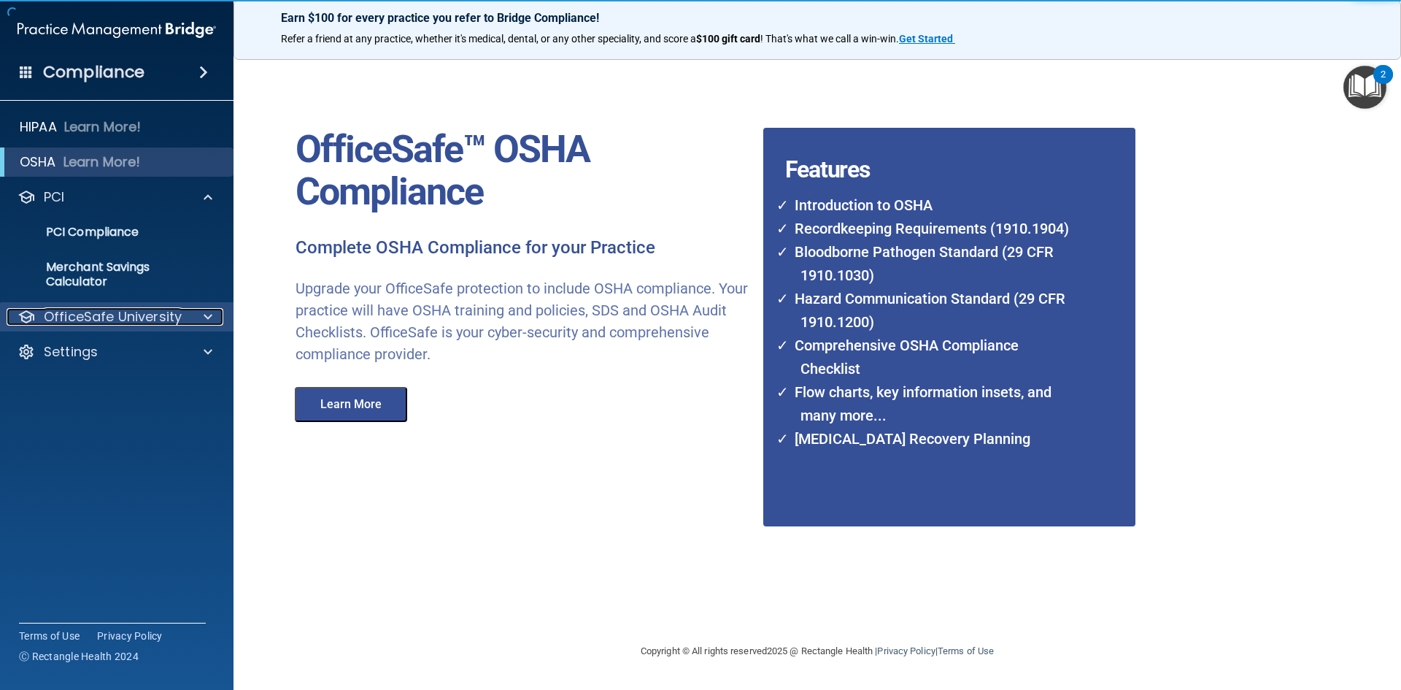
click at [204, 316] on span at bounding box center [208, 317] width 9 height 18
